Goal: Transaction & Acquisition: Purchase product/service

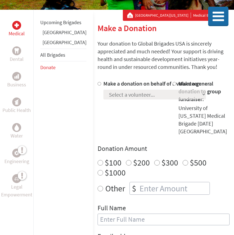
scroll to position [81, 0]
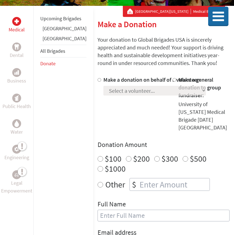
click at [98, 80] on input "Make a donation on behalf of a volunteer:" at bounding box center [100, 80] width 4 height 4
radio input "true"
click at [103, 96] on select "Select a volunteer... Abby Lowthers Alayna Willette Alison Stiles Anabelle Watt…" at bounding box center [154, 91] width 103 height 10
click at [98, 80] on input "Make a donation on behalf of a volunteer:" at bounding box center [100, 80] width 4 height 4
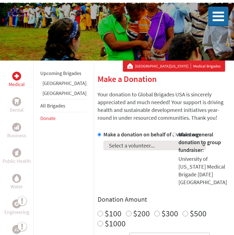
scroll to position [0, 0]
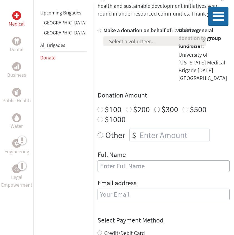
scroll to position [131, 0]
